Goal: Find specific page/section: Find specific page/section

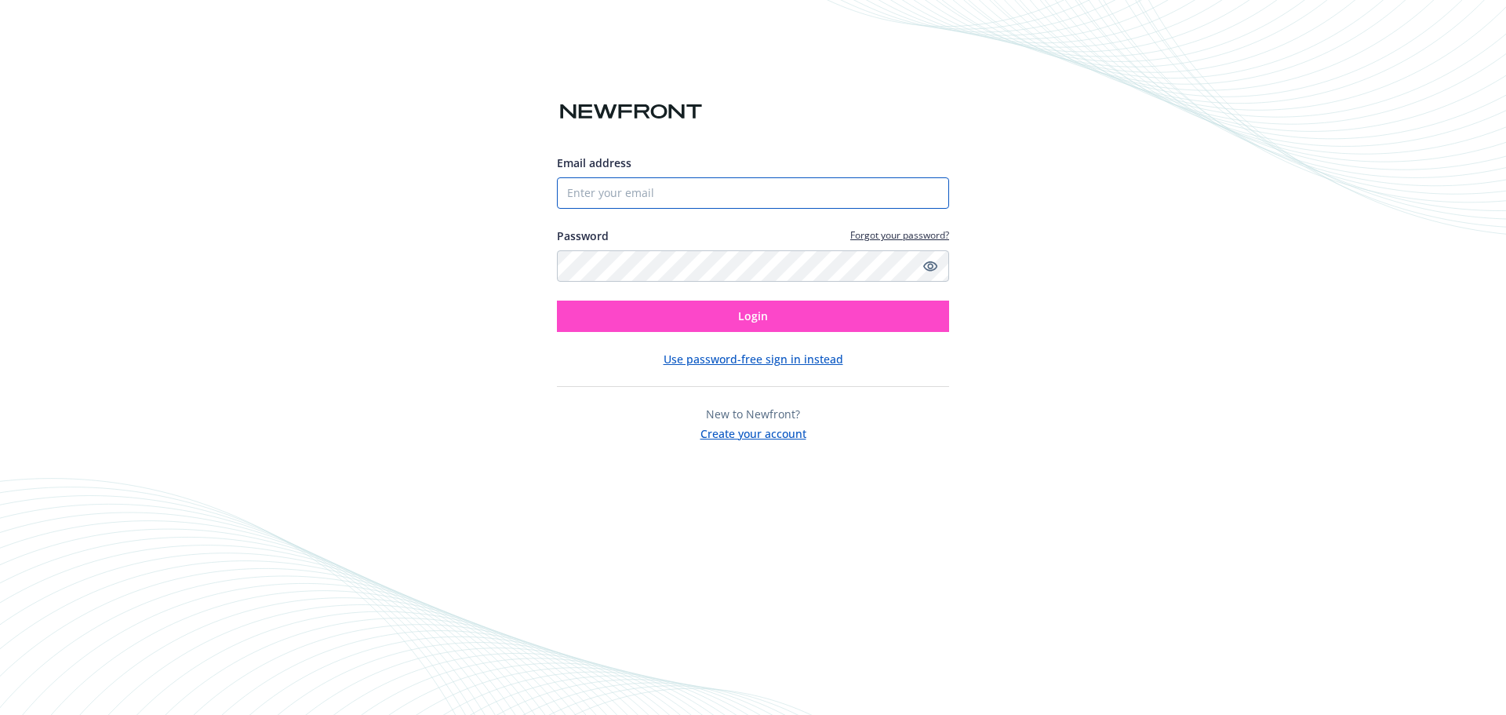
type input "[PERSON_NAME][EMAIL_ADDRESS][PERSON_NAME][DOMAIN_NAME]"
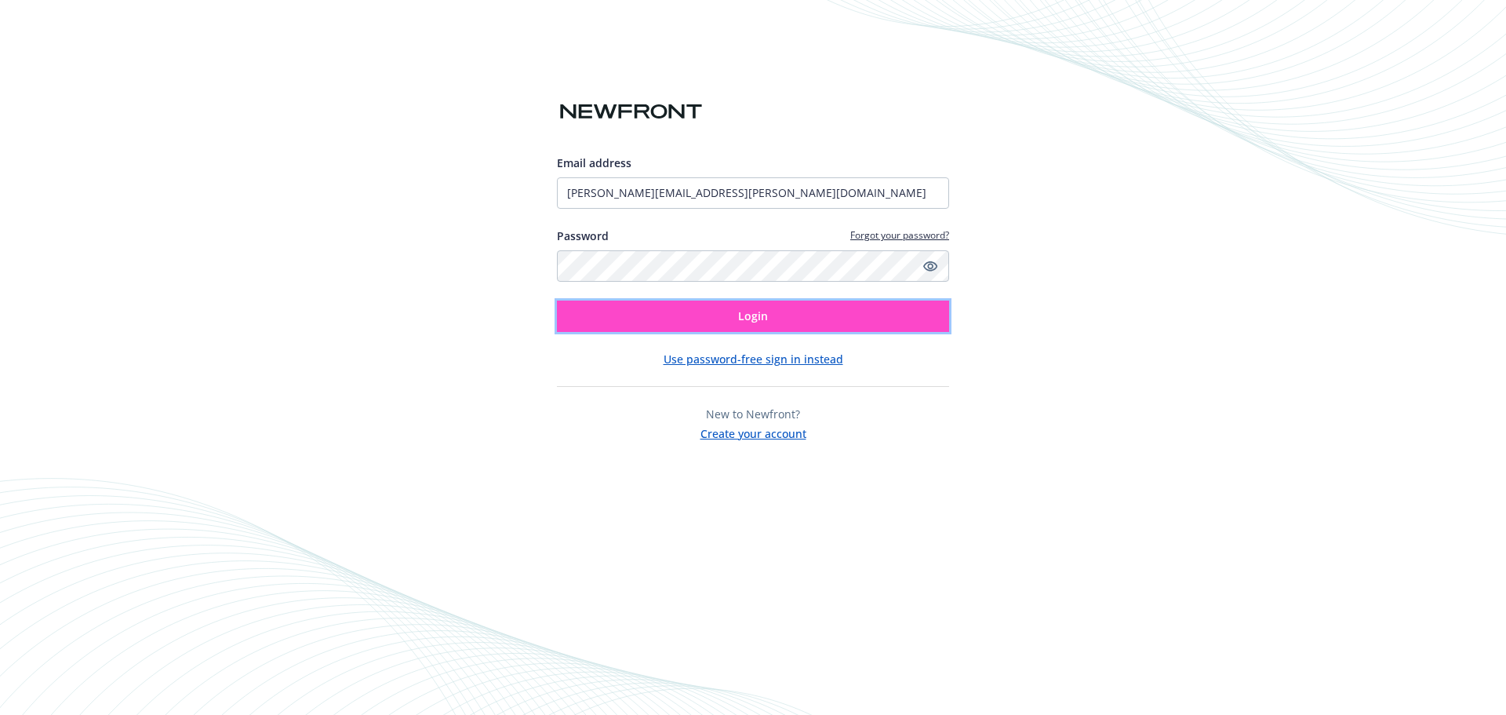
click at [682, 310] on button "Login" at bounding box center [753, 315] width 392 height 31
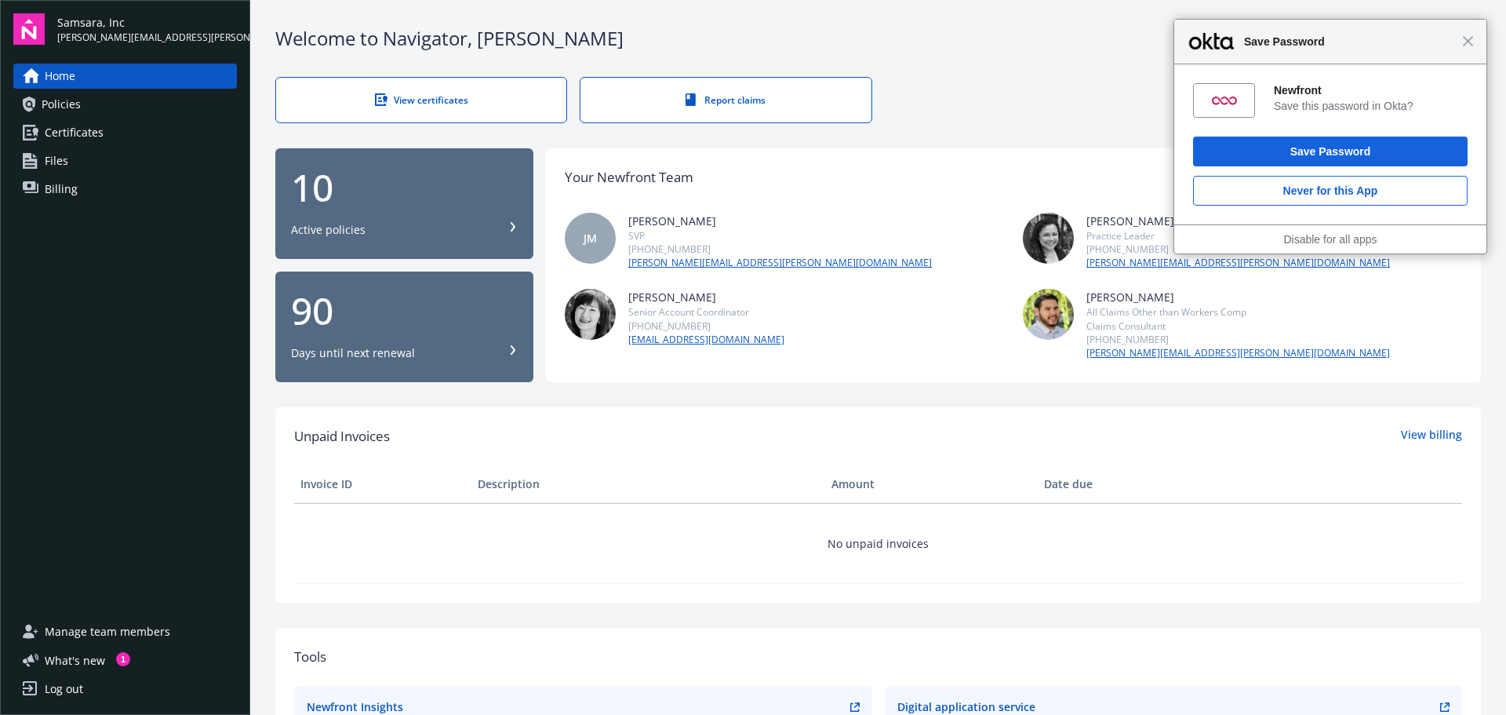
click at [495, 104] on div "View certificates" at bounding box center [420, 99] width 227 height 13
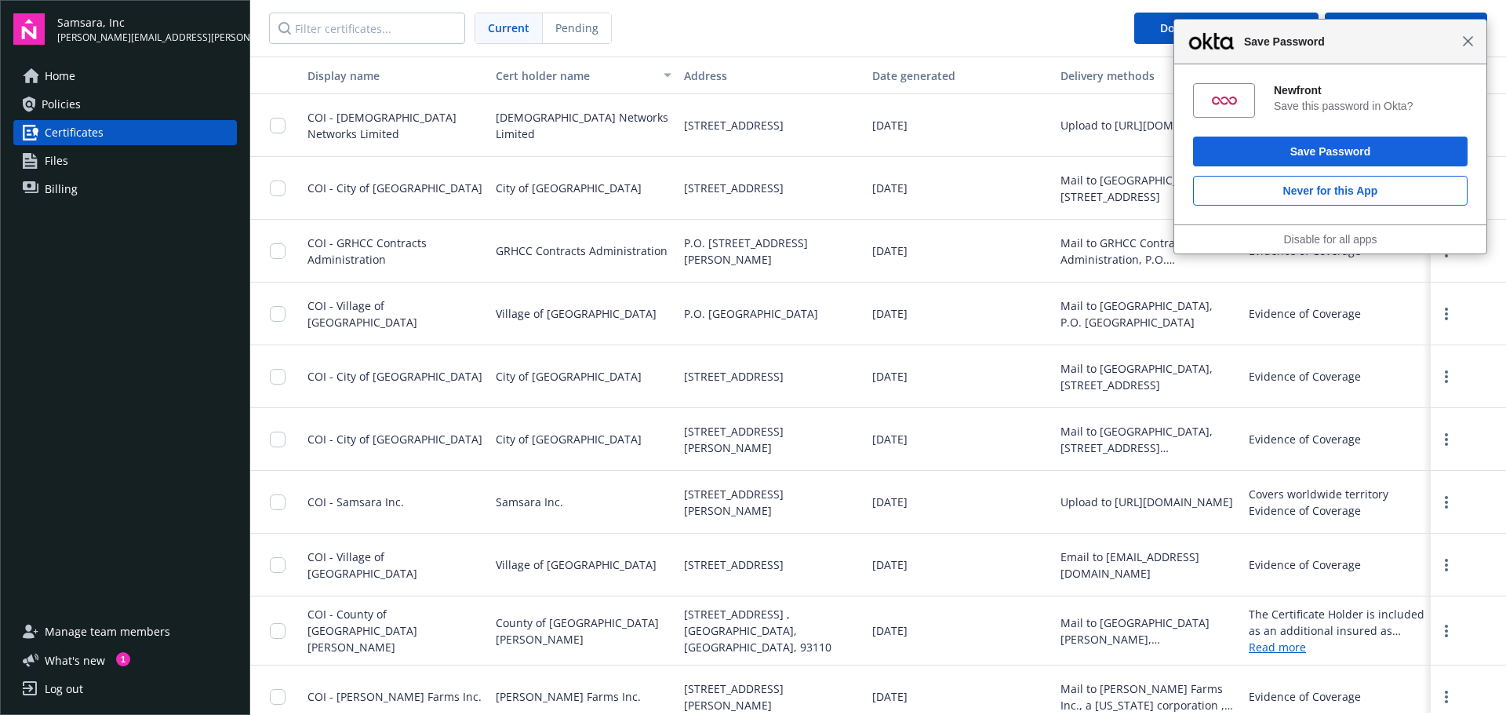
click at [1470, 42] on span "Close" at bounding box center [1468, 41] width 12 height 12
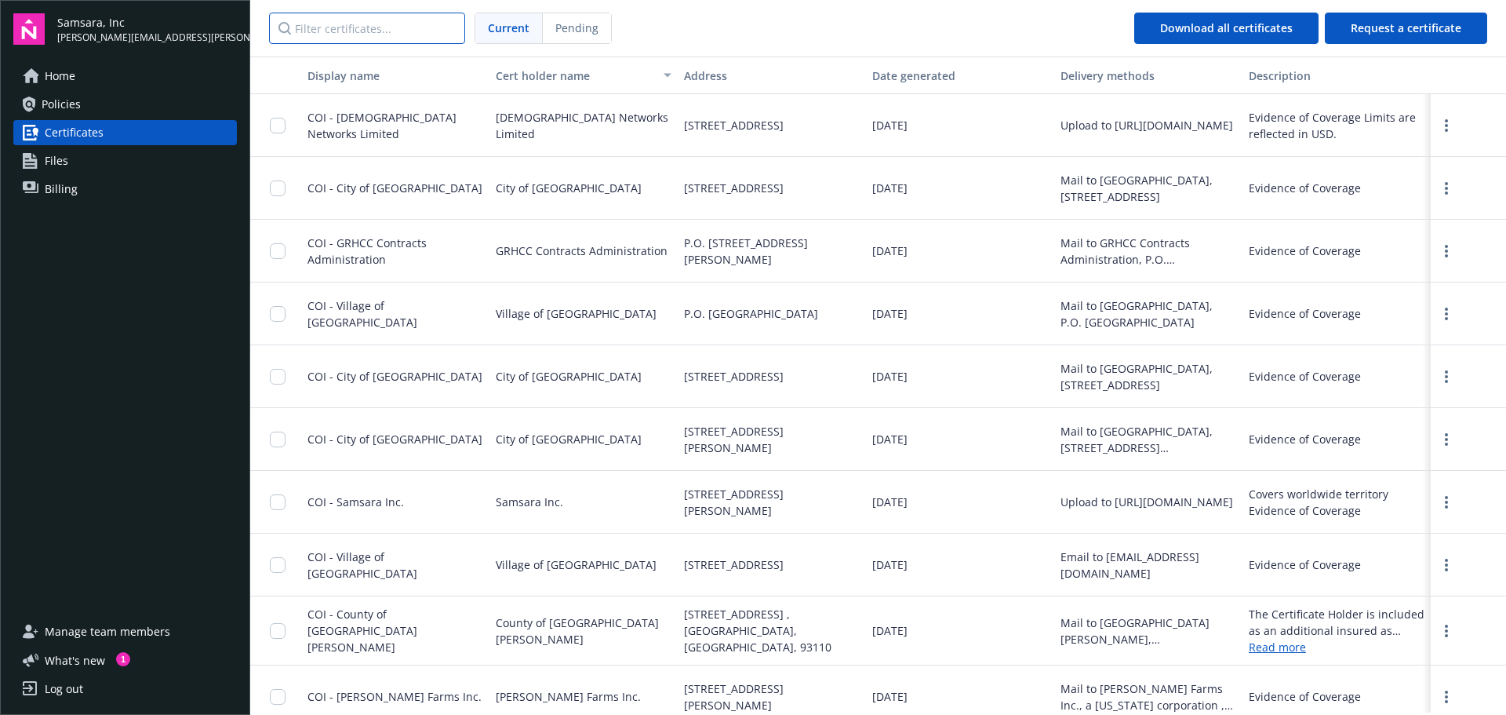
click at [356, 28] on input "Filter certificates..." at bounding box center [367, 28] width 196 height 31
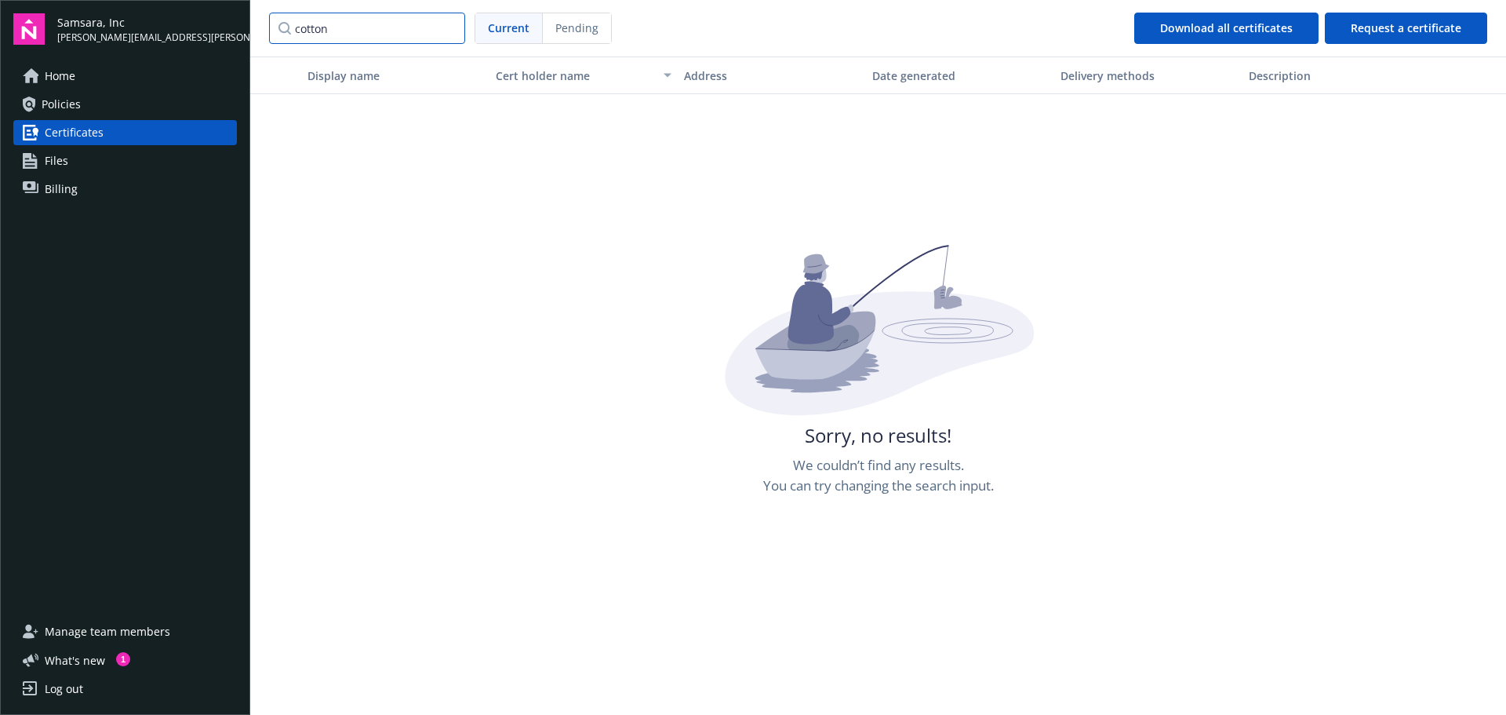
click at [356, 28] on input "cotton" at bounding box center [367, 28] width 196 height 31
type input "cotton"
click at [1221, 256] on div "Sorry, no results! We couldn’t find any results. You can try changing the searc…" at bounding box center [878, 602] width 1256 height 715
